Goal: Communication & Community: Answer question/provide support

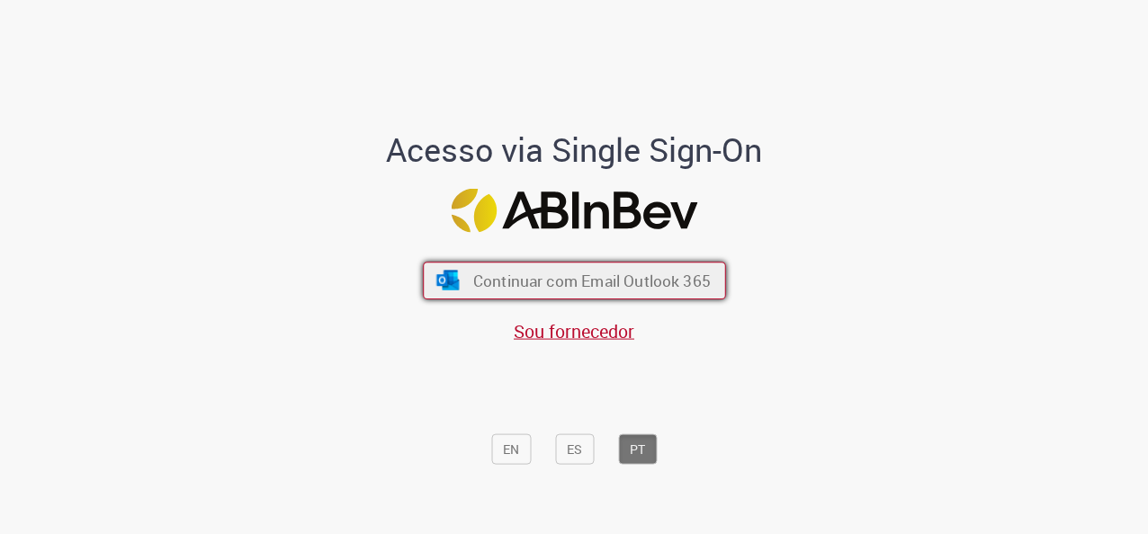
click at [547, 291] on span "Continuar com Email Outlook 365" at bounding box center [591, 281] width 238 height 21
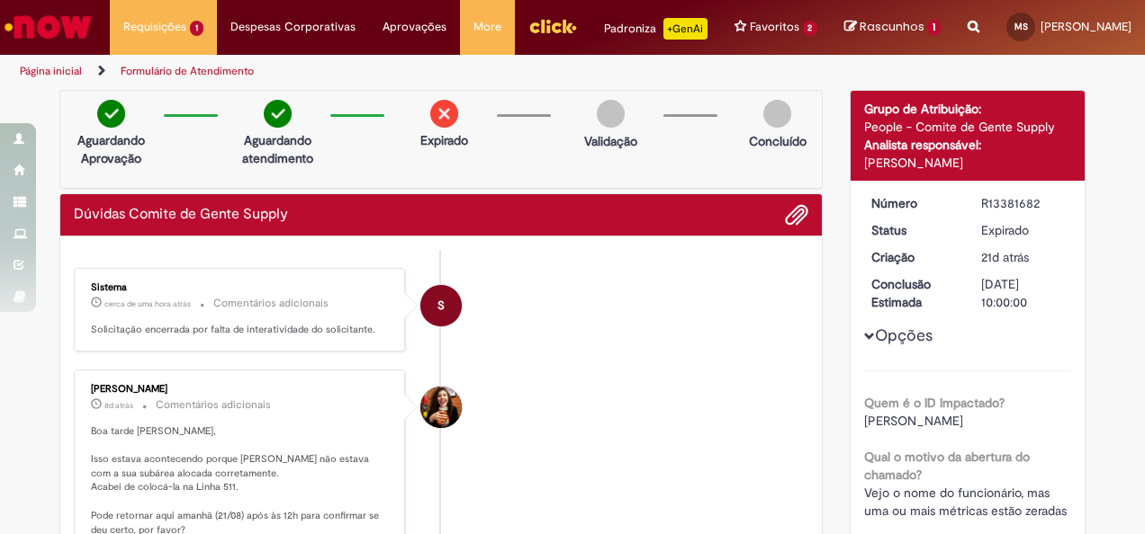
click at [740, 392] on li "Tayna Marcia Teixeira Ferreira 8d atrás 8 dias atrás Comentários adicionais Boa…" at bounding box center [441, 475] width 734 height 211
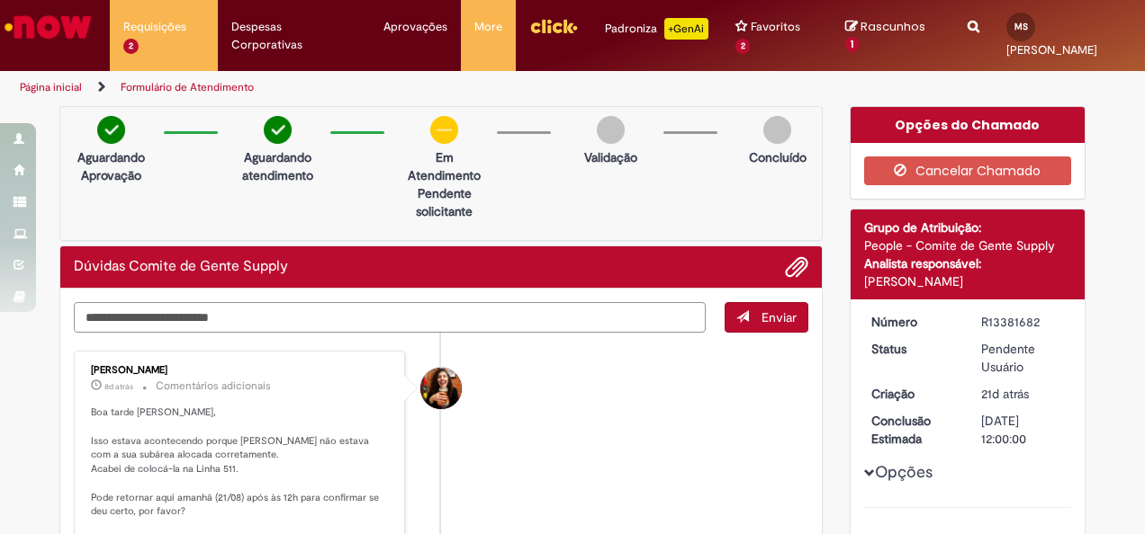
click at [500, 302] on textarea "Digite sua mensagem aqui..." at bounding box center [390, 317] width 632 height 30
click at [421, 319] on textarea "Digite sua mensagem aqui..." at bounding box center [390, 317] width 632 height 30
type textarea "*"
type textarea "**********"
click at [765, 310] on span "Enviar" at bounding box center [778, 318] width 35 height 16
